Goal: Transaction & Acquisition: Purchase product/service

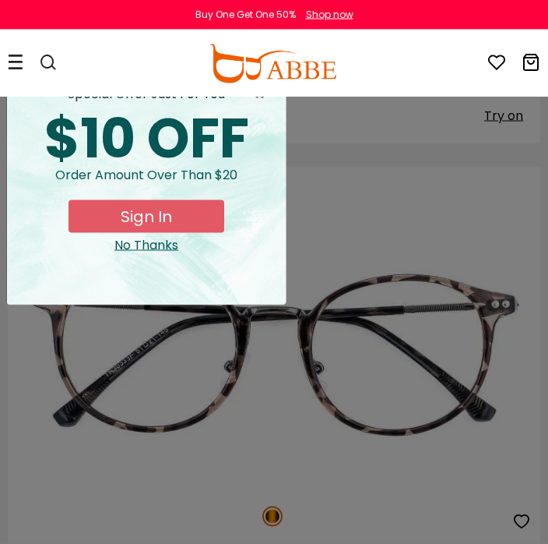
scroll to position [612, 0]
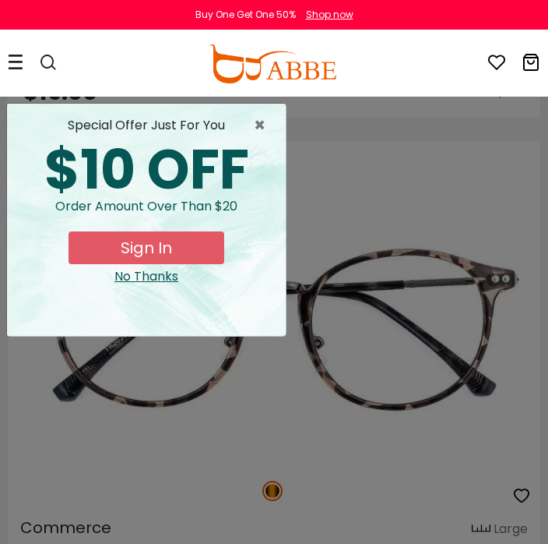
click at [259, 130] on span "×" at bounding box center [263, 125] width 19 height 19
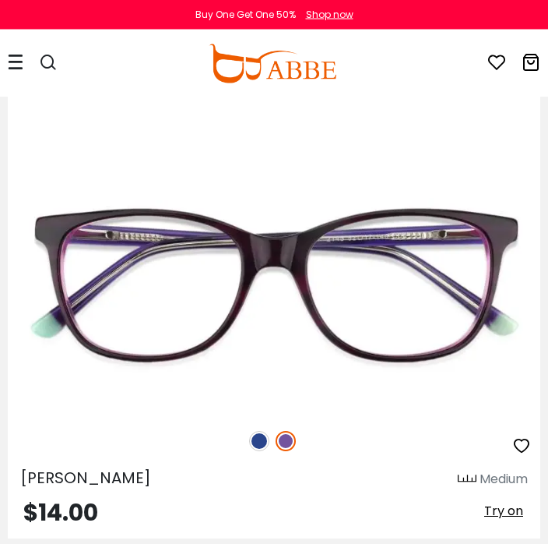
scroll to position [7761, 0]
click at [0, 0] on img at bounding box center [0, 0] width 0 height 0
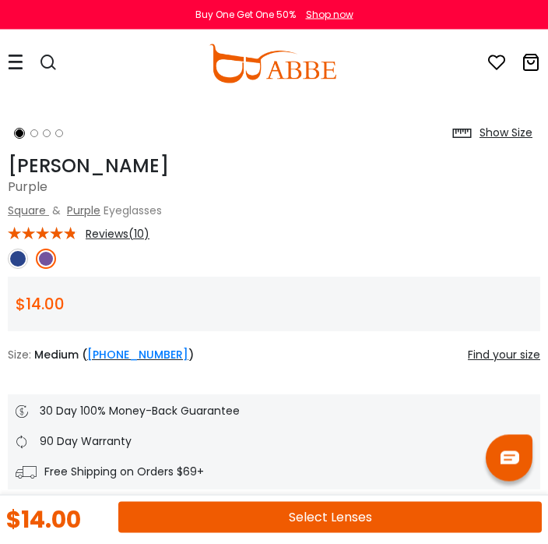
scroll to position [436, 0]
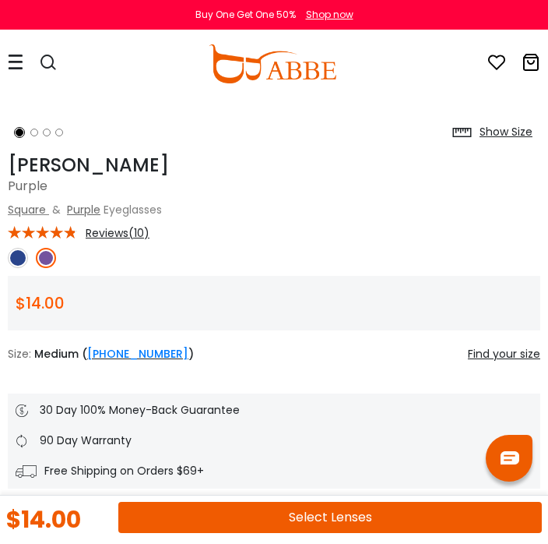
click at [310, 533] on button "Select Lenses" at bounding box center [330, 517] width 424 height 31
